Goal: Information Seeking & Learning: Learn about a topic

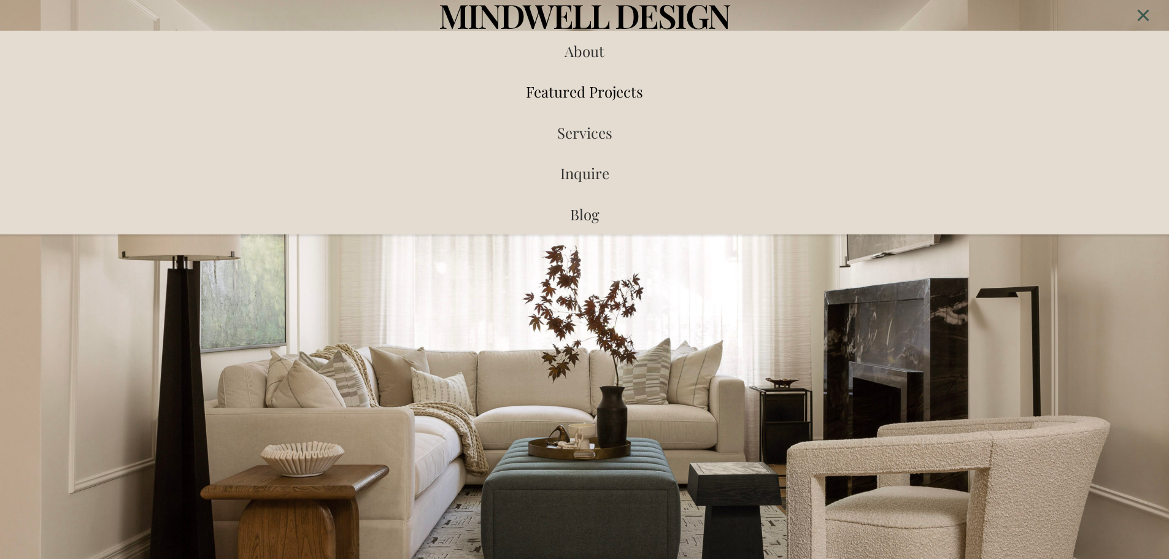
click at [642, 82] on span "Featured Projects" at bounding box center [584, 92] width 117 height 20
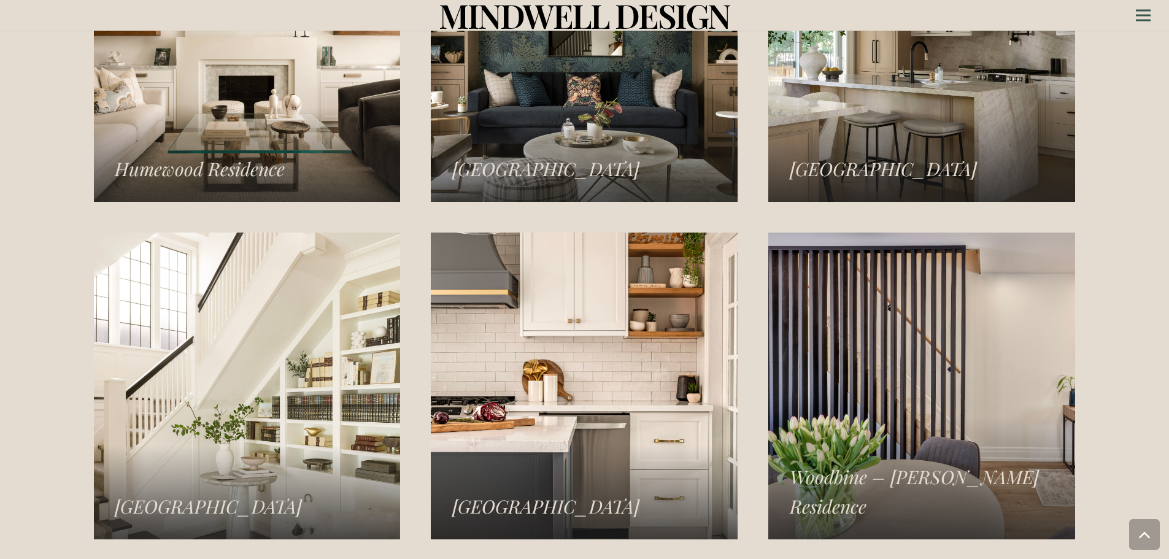
scroll to position [1917, 0]
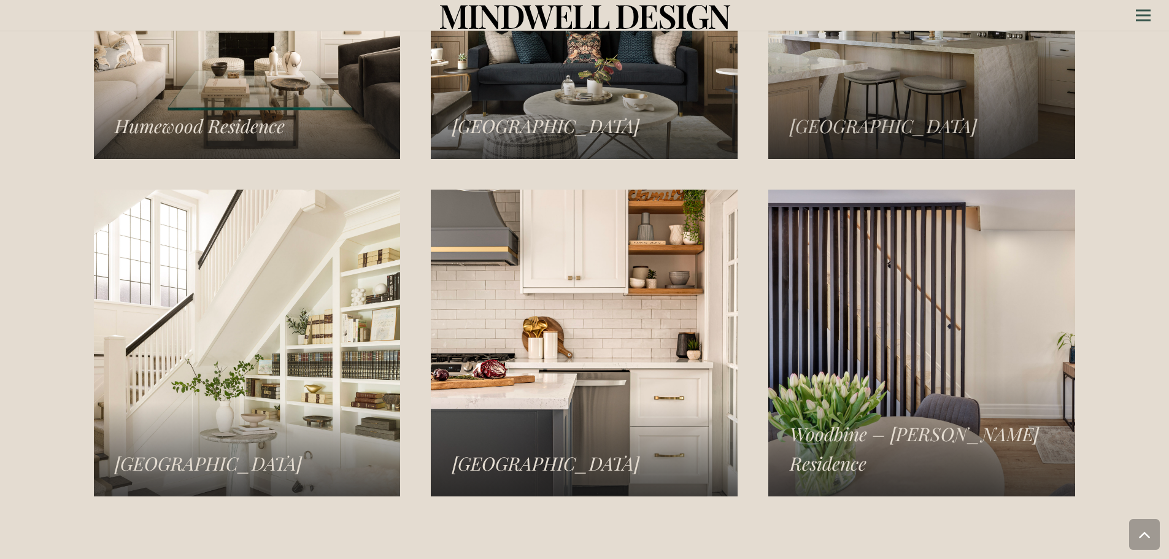
click at [886, 109] on link "Norseman Heights Residence" at bounding box center [921, 5] width 307 height 307
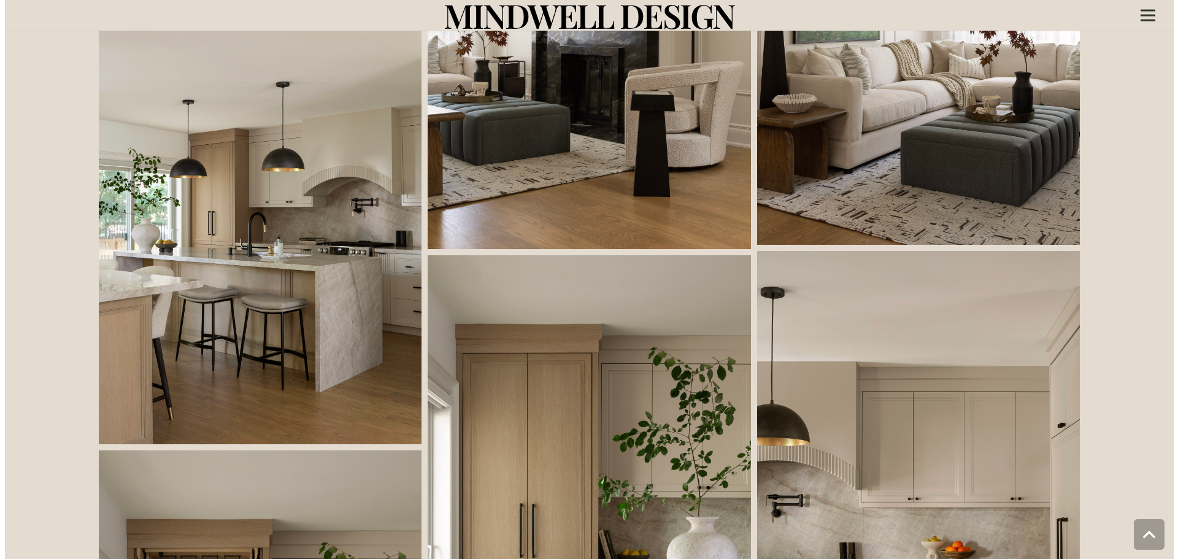
scroll to position [552, 0]
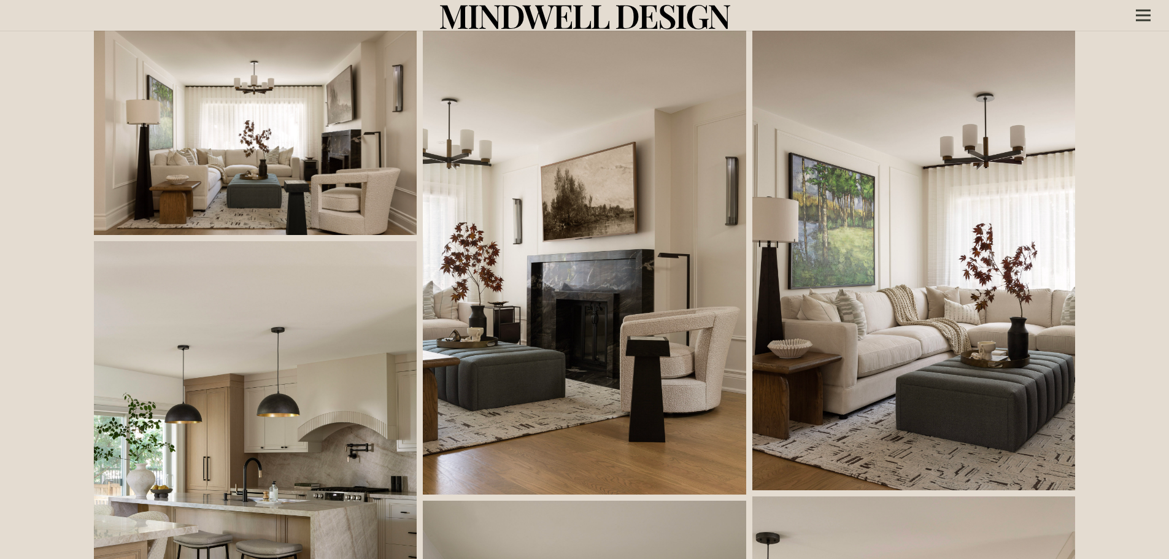
click at [333, 385] on link at bounding box center [255, 465] width 323 height 449
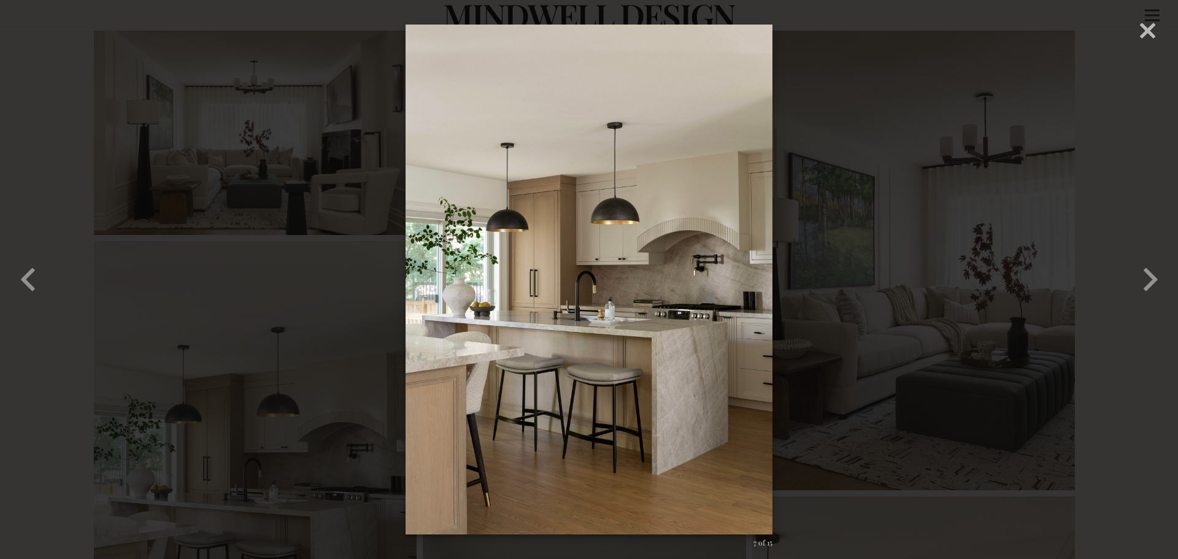
click at [330, 369] on div "× 07 – [GEOGRAPHIC_DATA] – Mindwell Design – [PERSON_NAME] 7 of 15 Loading..." at bounding box center [589, 279] width 1178 height 559
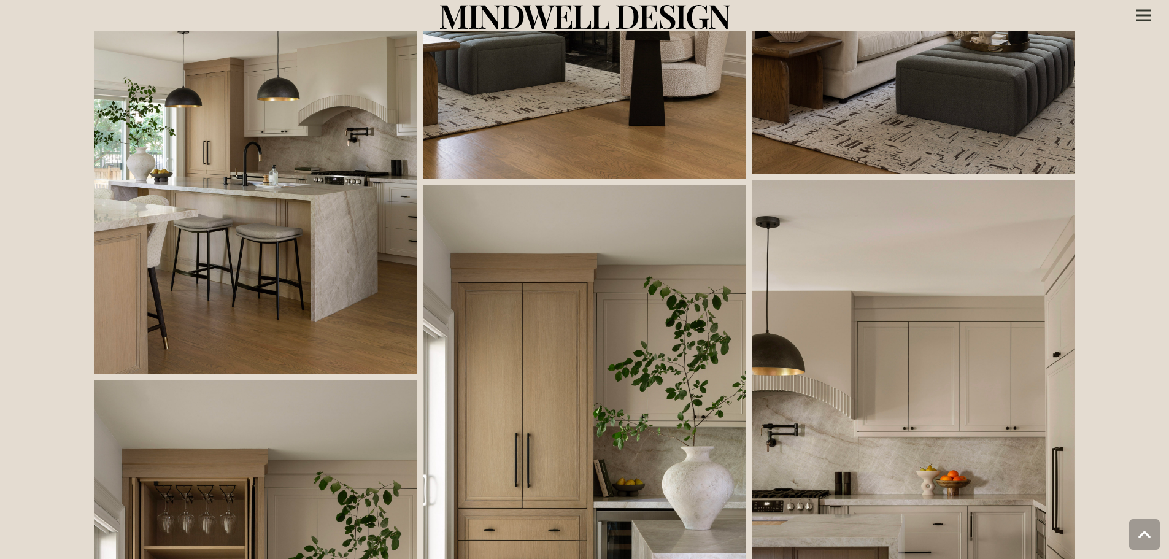
scroll to position [744, 0]
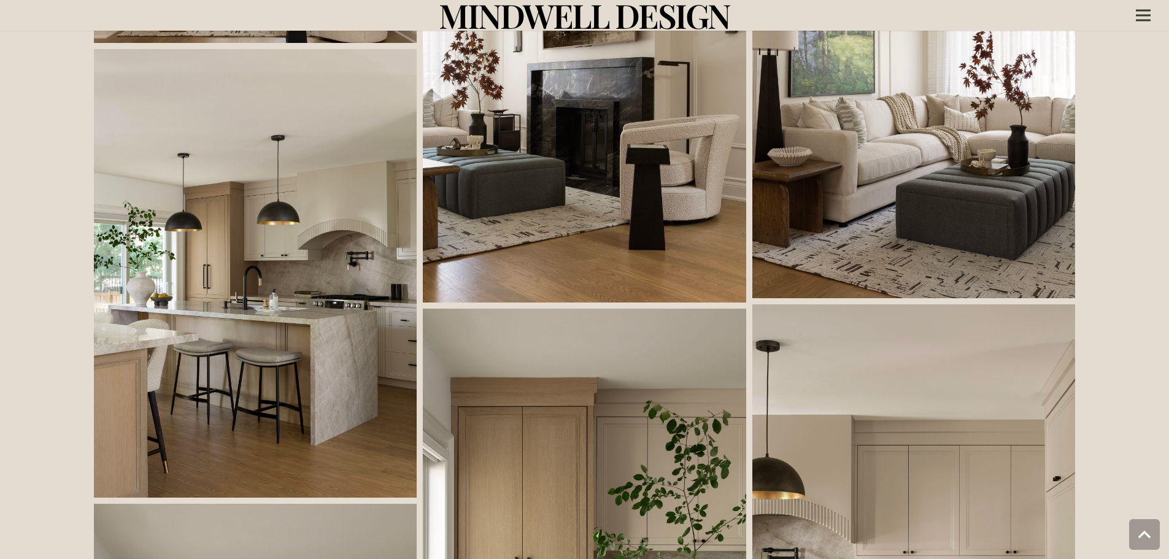
click at [219, 285] on link at bounding box center [255, 273] width 323 height 449
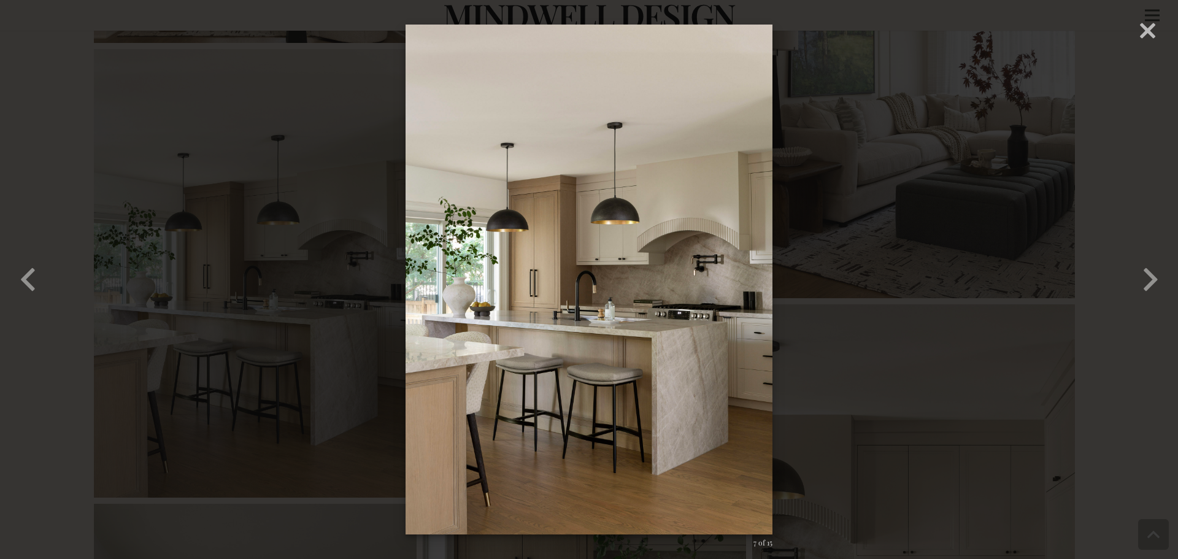
click at [228, 429] on div "× 07 – Norseman Heights – Mindwell Design – Gabrielle Kozhukh-Joo 7 of 15 Loadi…" at bounding box center [589, 279] width 1178 height 559
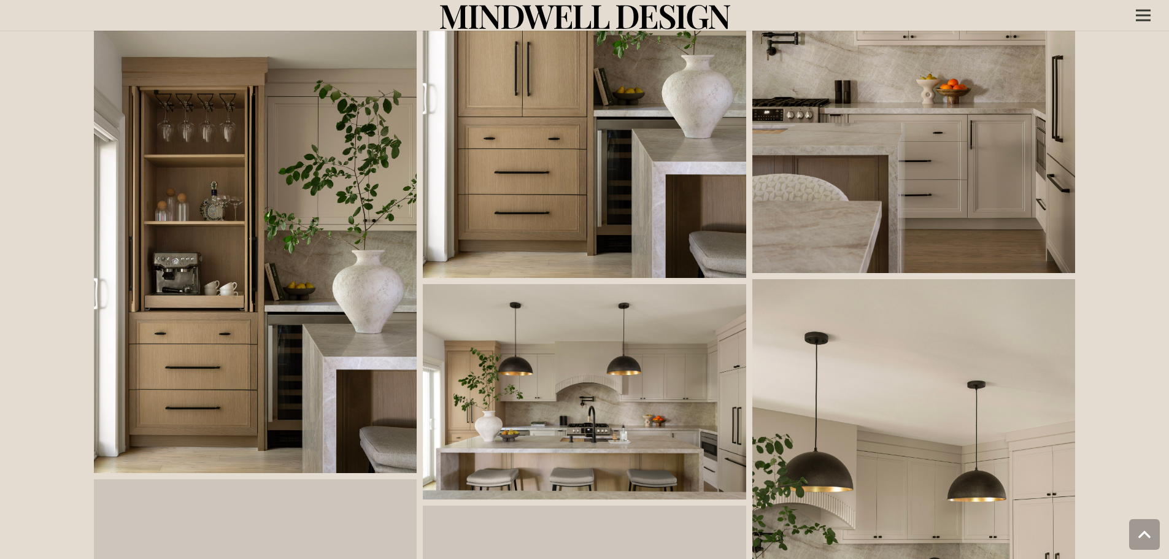
scroll to position [1481, 0]
